Goal: Check status: Check status

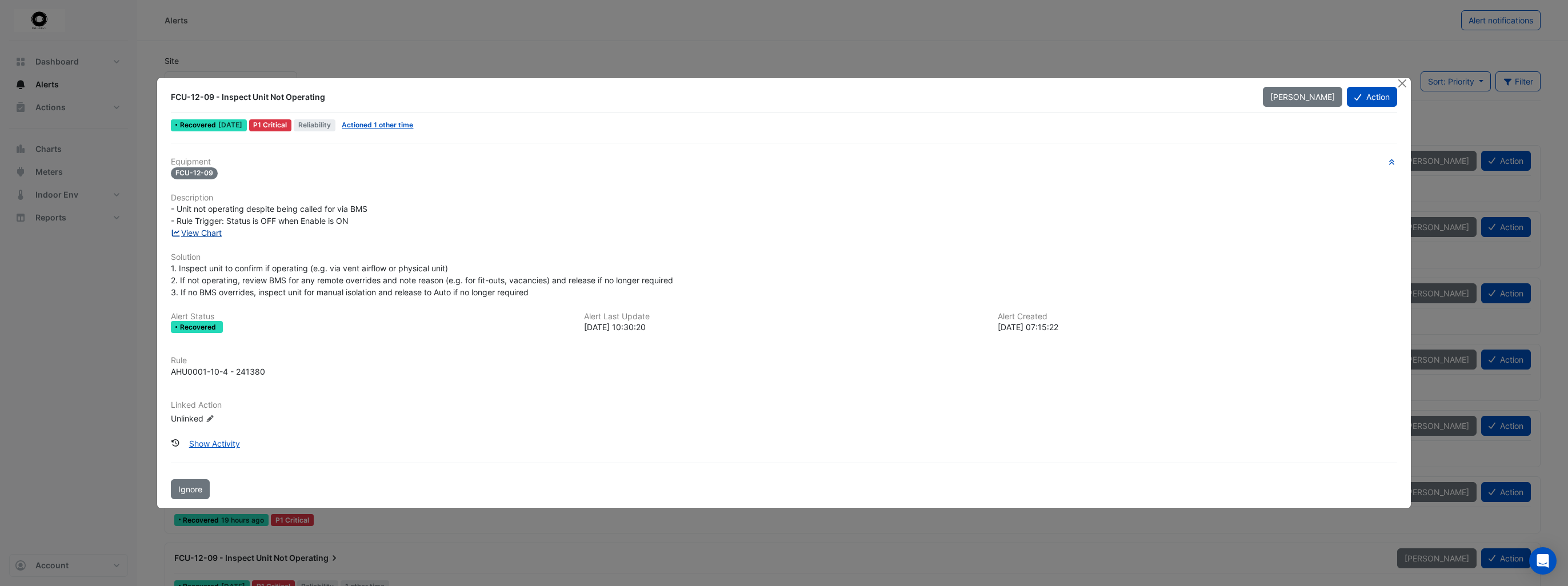
click at [192, 232] on link "View Chart" at bounding box center [196, 233] width 51 height 10
click at [231, 441] on button "Show Activity" at bounding box center [214, 444] width 66 height 20
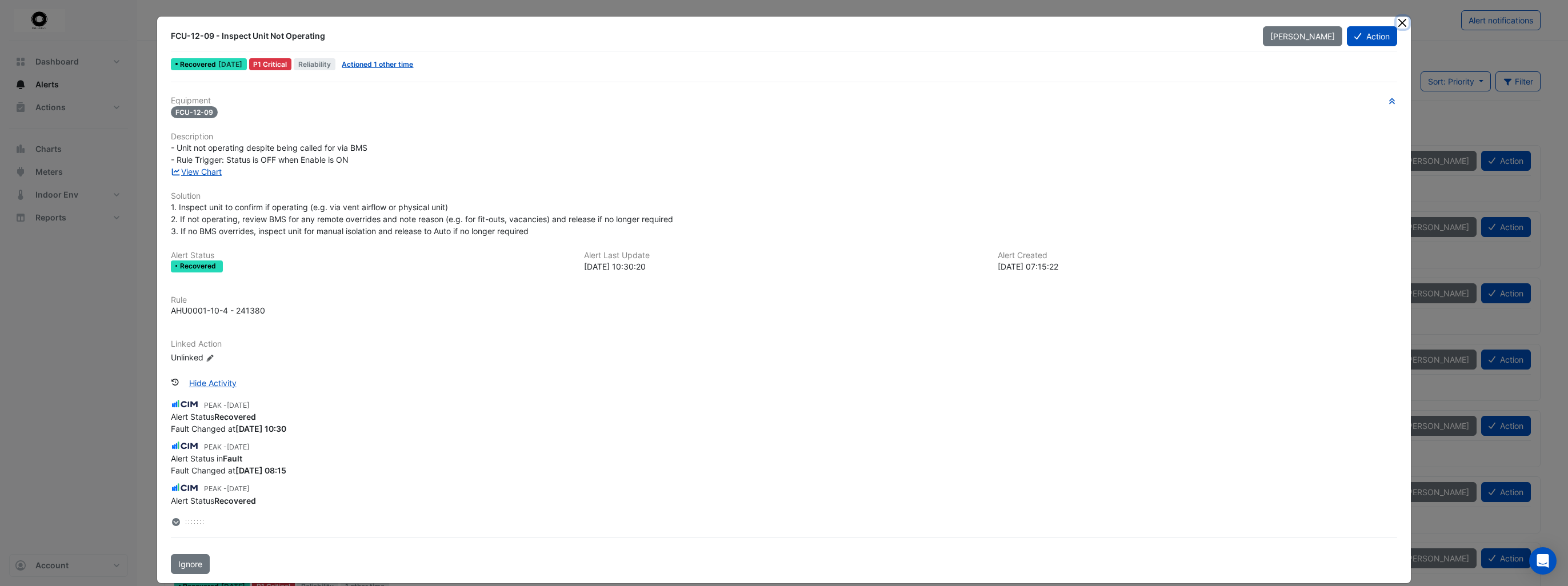
click at [791, 23] on button "Close" at bounding box center [1402, 22] width 12 height 12
